Goal: Task Accomplishment & Management: Complete application form

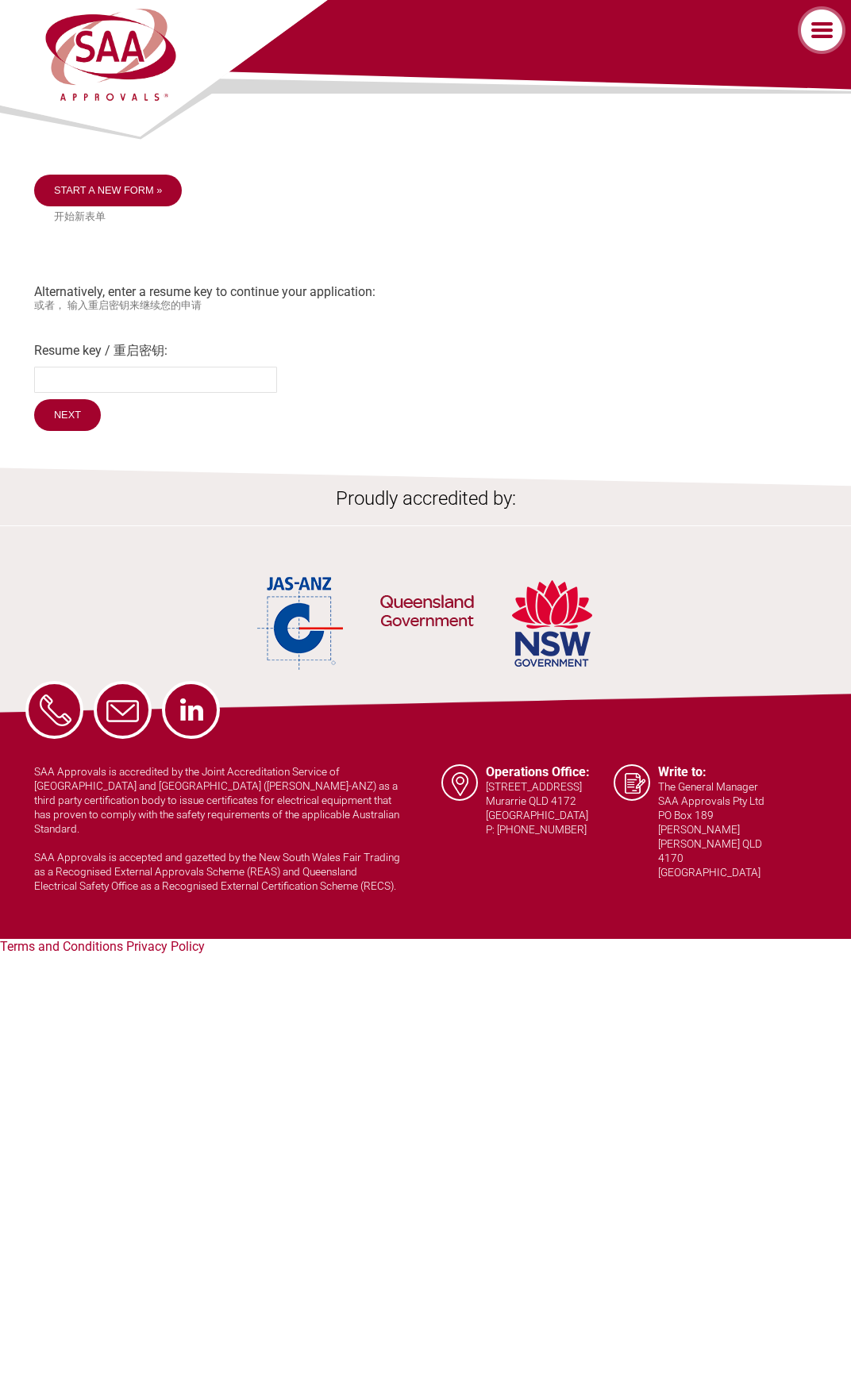
click at [415, 394] on form "Resume key / 重启密钥: Next" at bounding box center [426, 389] width 783 height 92
click at [102, 186] on link "Start a new form »" at bounding box center [109, 190] width 149 height 32
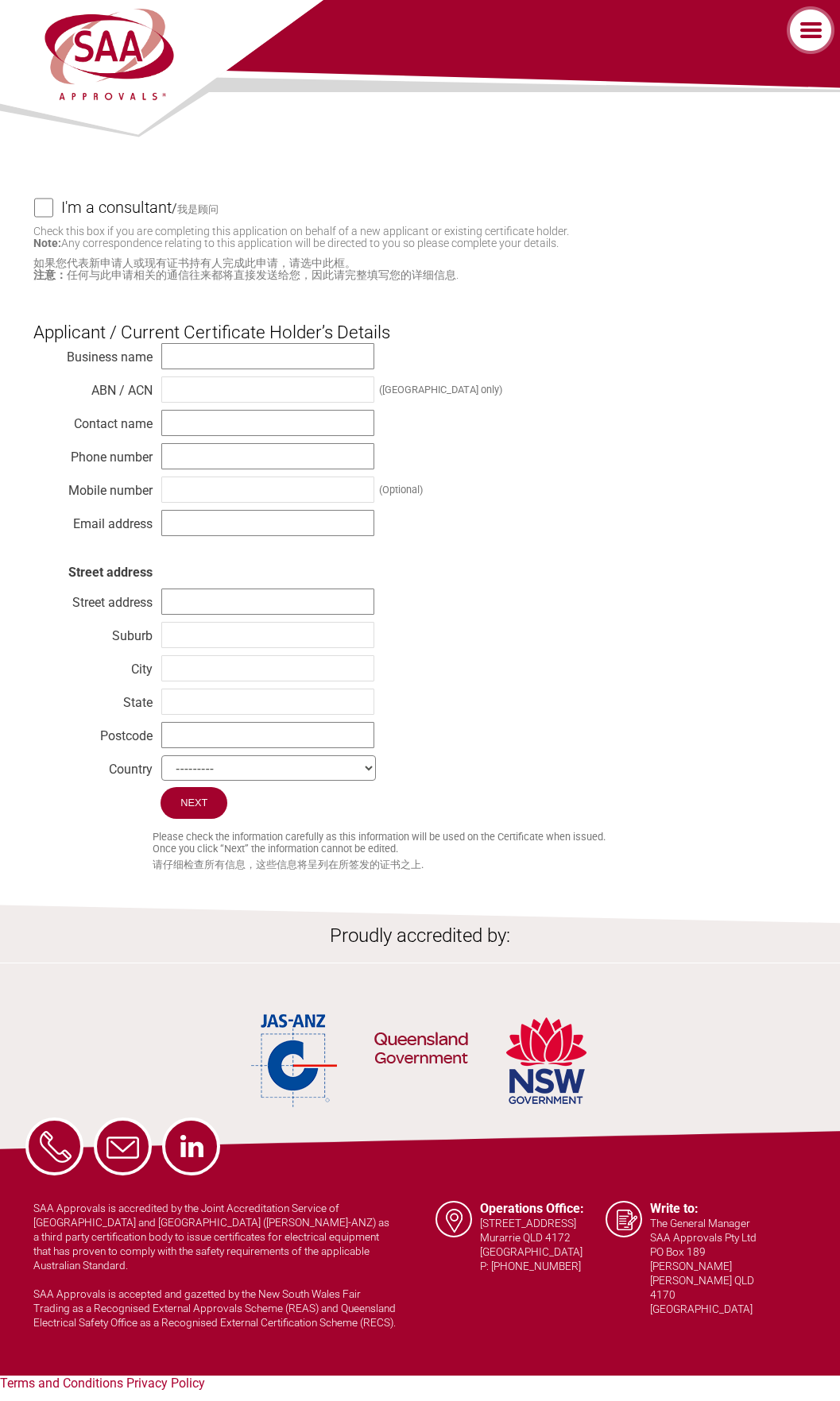
click at [153, 220] on h4 "I'm a consultant" at bounding box center [116, 207] width 110 height 35
click at [53, 218] on input "I'm a consultant / 我是顾问" at bounding box center [43, 208] width 19 height 20
checkbox input "true"
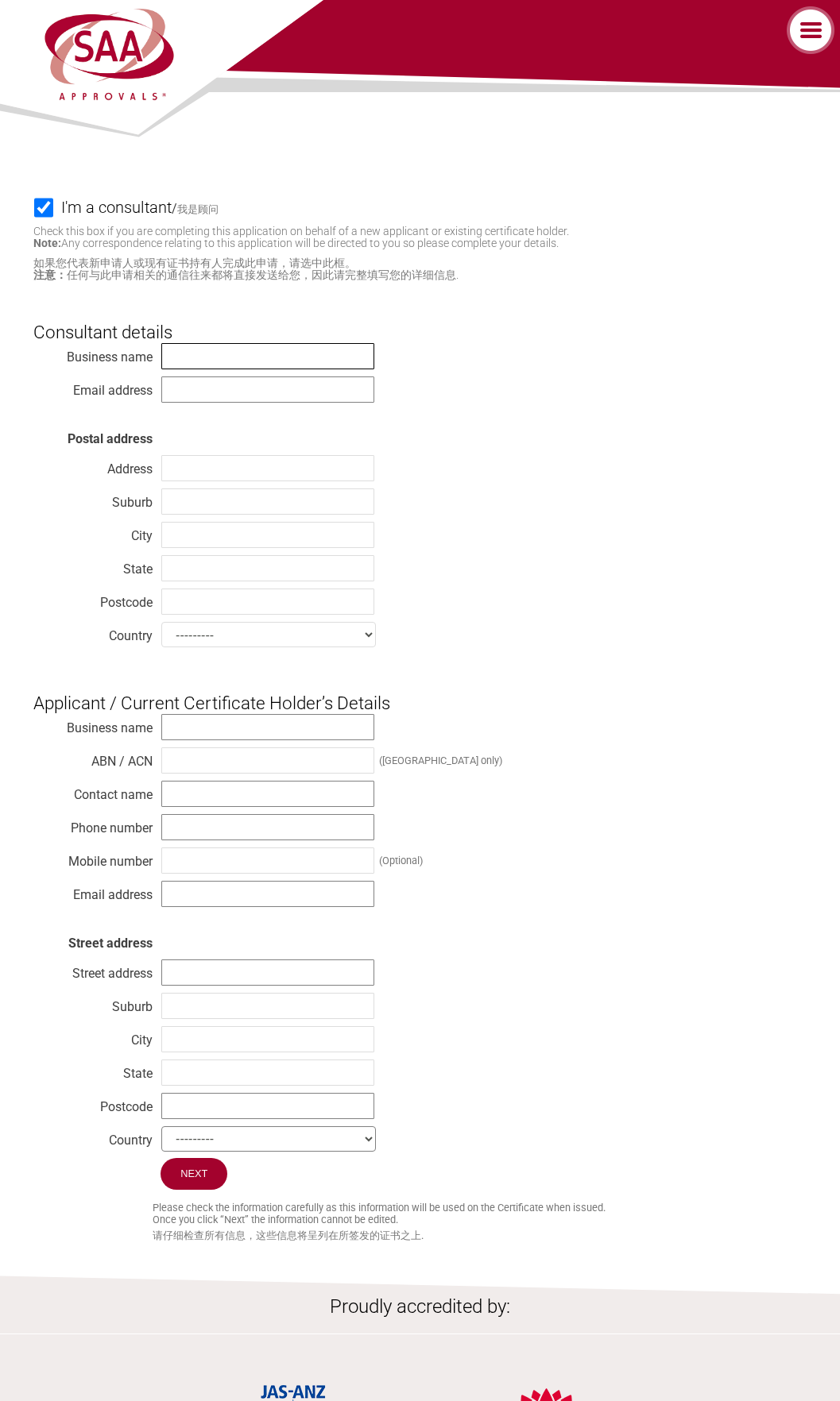
click at [339, 359] on input "text" at bounding box center [267, 357] width 213 height 26
type input "Spectrum Laboratories Limited"
type input "[EMAIL_ADDRESS][DOMAIN_NAME]"
type input "[STREET_ADDRESS][DEMOGRAPHIC_DATA]"
type input "[GEOGRAPHIC_DATA]"
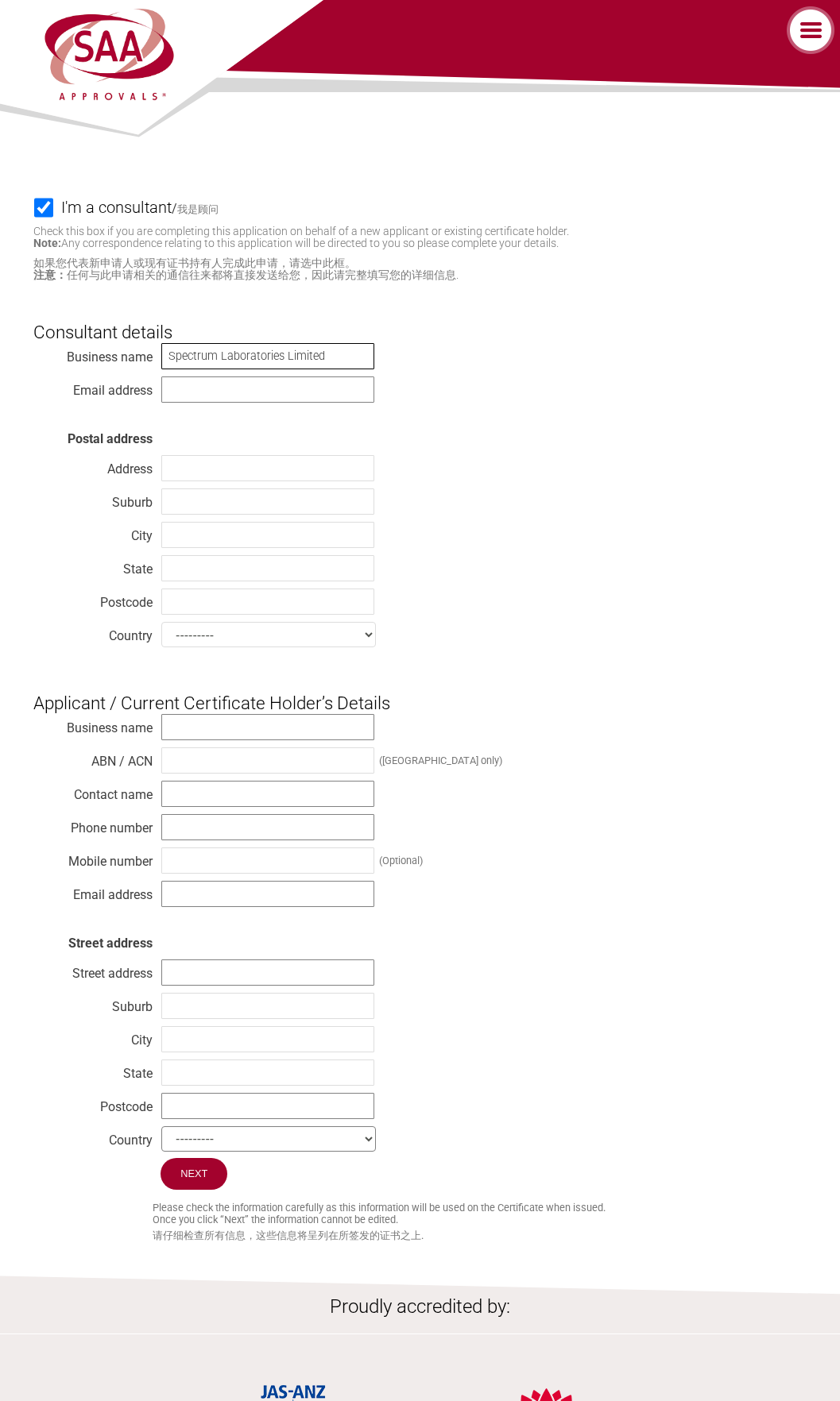
type input "[GEOGRAPHIC_DATA]"
type input "2013"
select select "[GEOGRAPHIC_DATA]"
drag, startPoint x: 237, startPoint y: 386, endPoint x: -3, endPoint y: 393, distance: 240.1
click at [0, 393] on html "Home About Contact What I Need Application Forms Fees Find a lab Legal SAA Accr…" at bounding box center [420, 881] width 840 height 1762
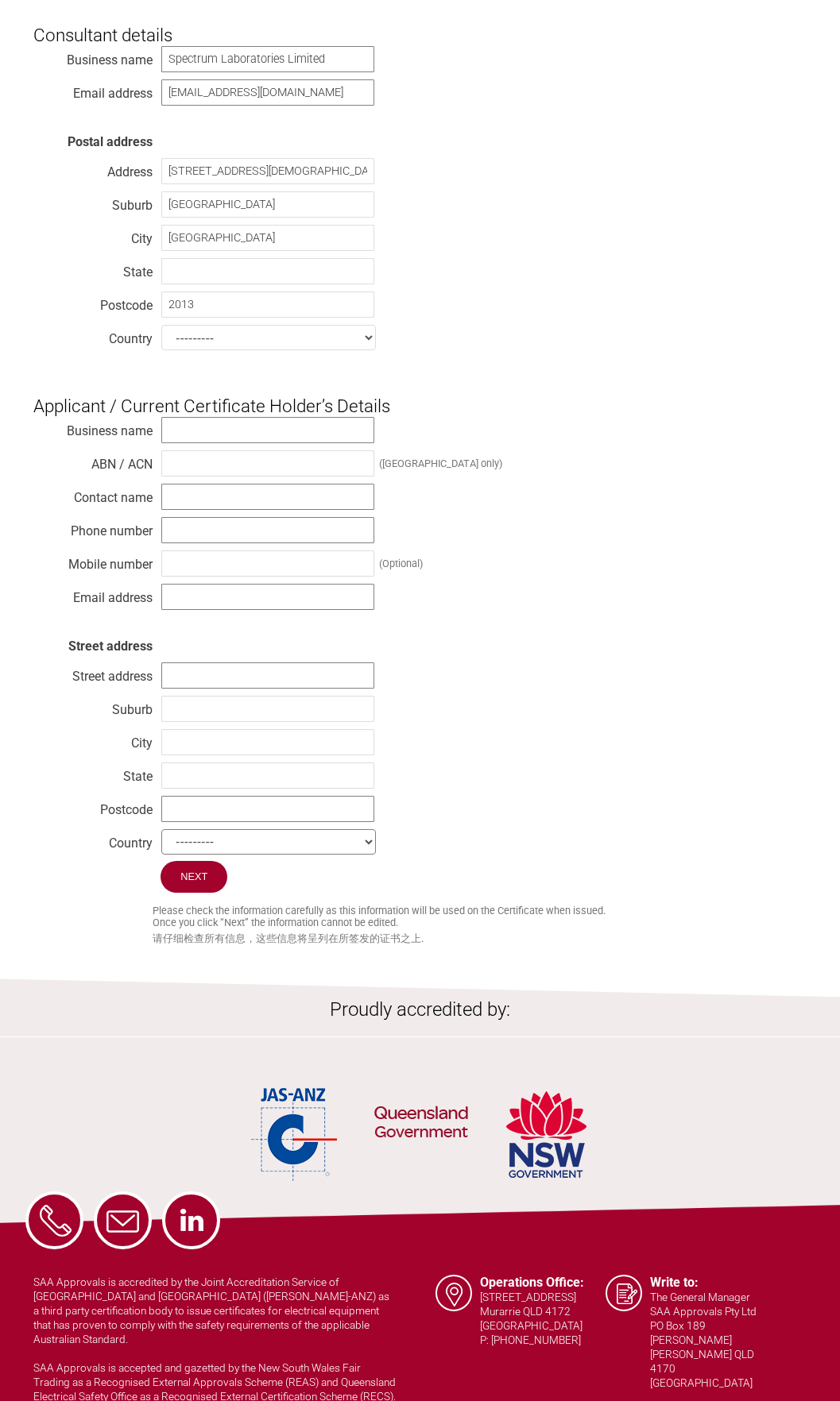
scroll to position [220, 0]
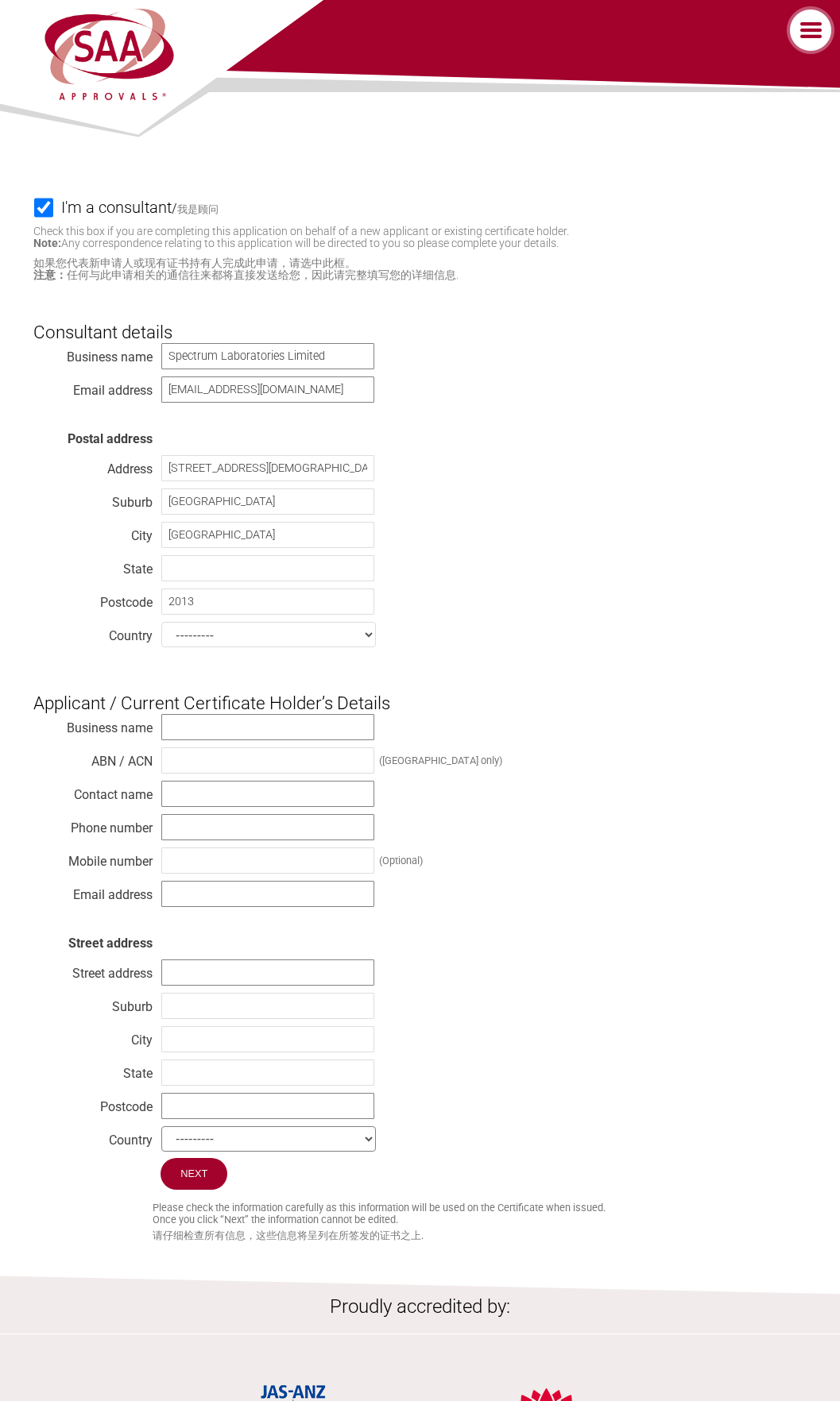
select select "[GEOGRAPHIC_DATA]"
